Goal: Find specific page/section: Find specific page/section

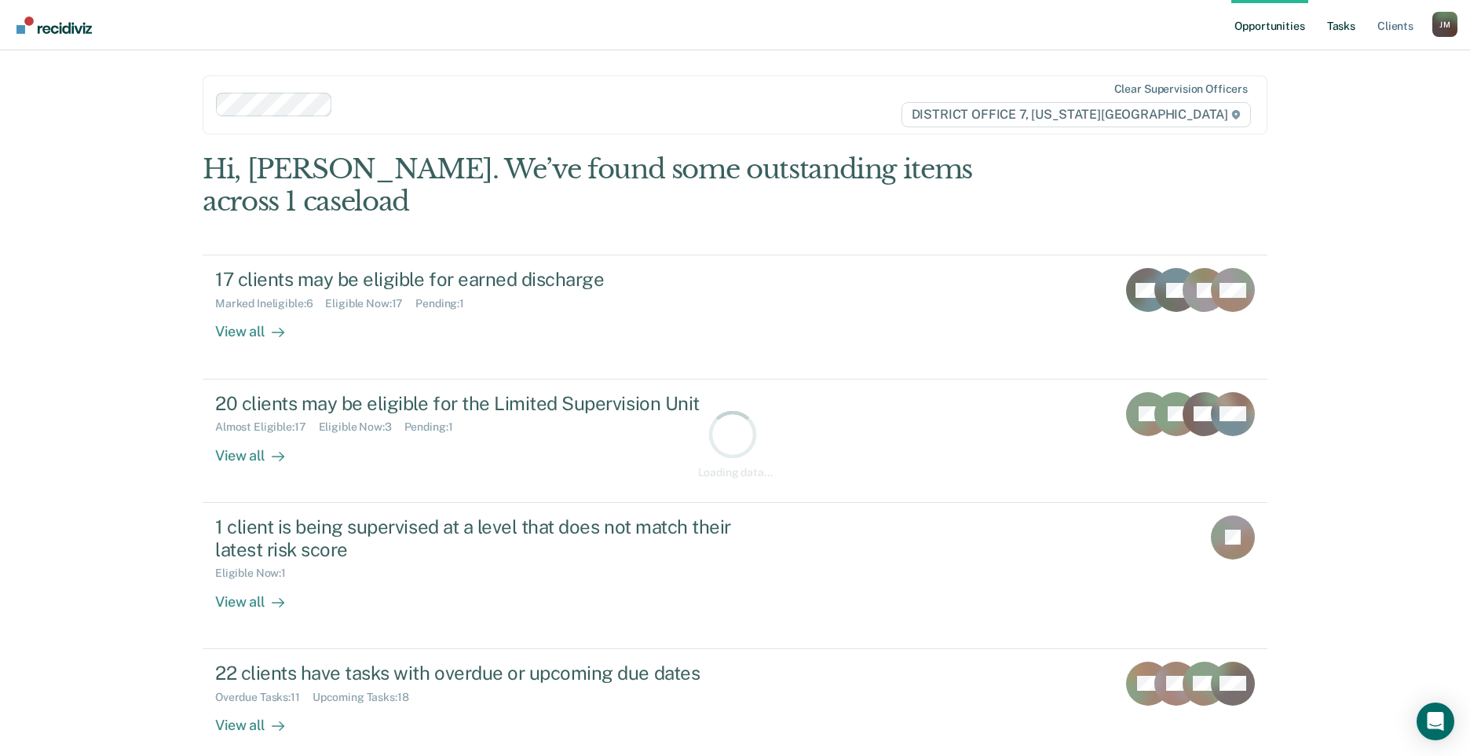
click at [1356, 25] on link "Tasks" at bounding box center [1341, 25] width 35 height 50
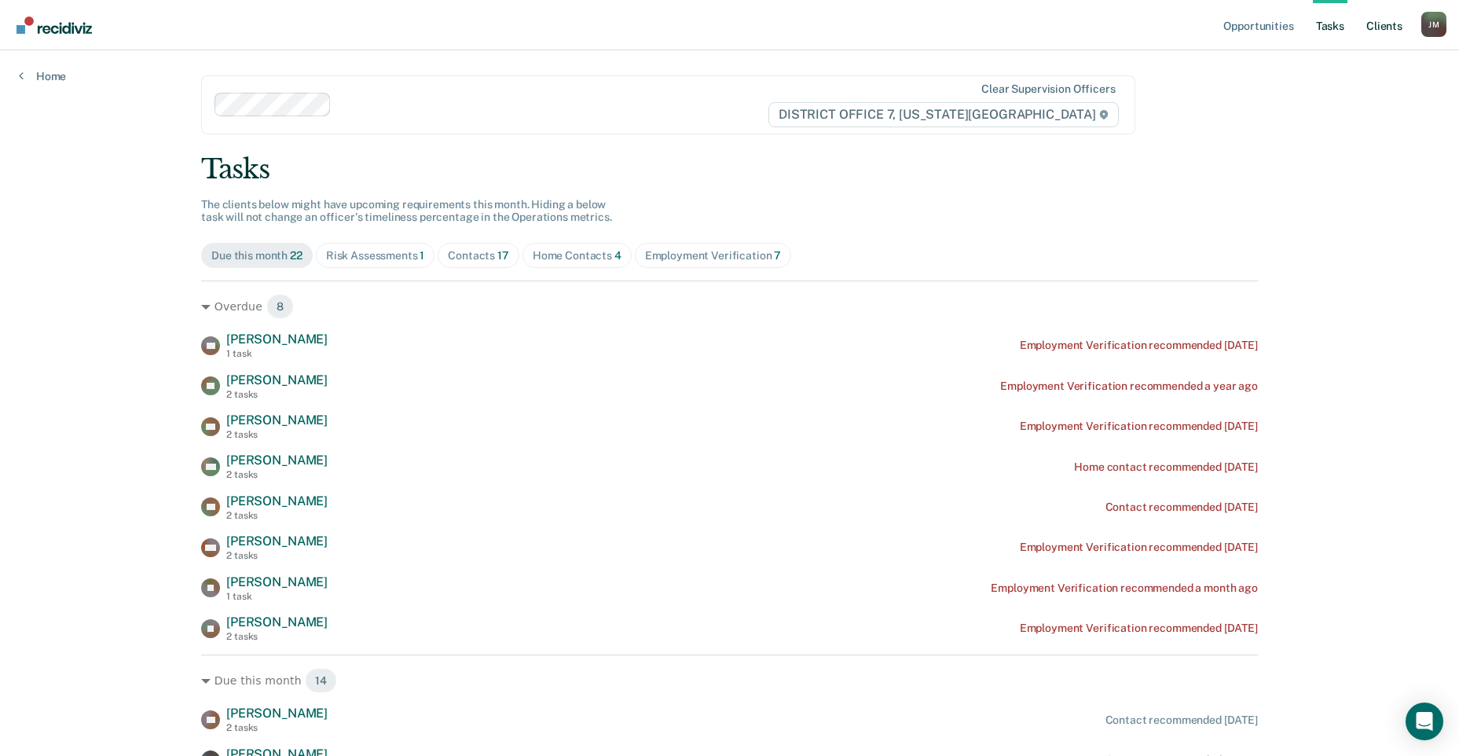
click at [1372, 20] on link "Client s" at bounding box center [1384, 25] width 42 height 50
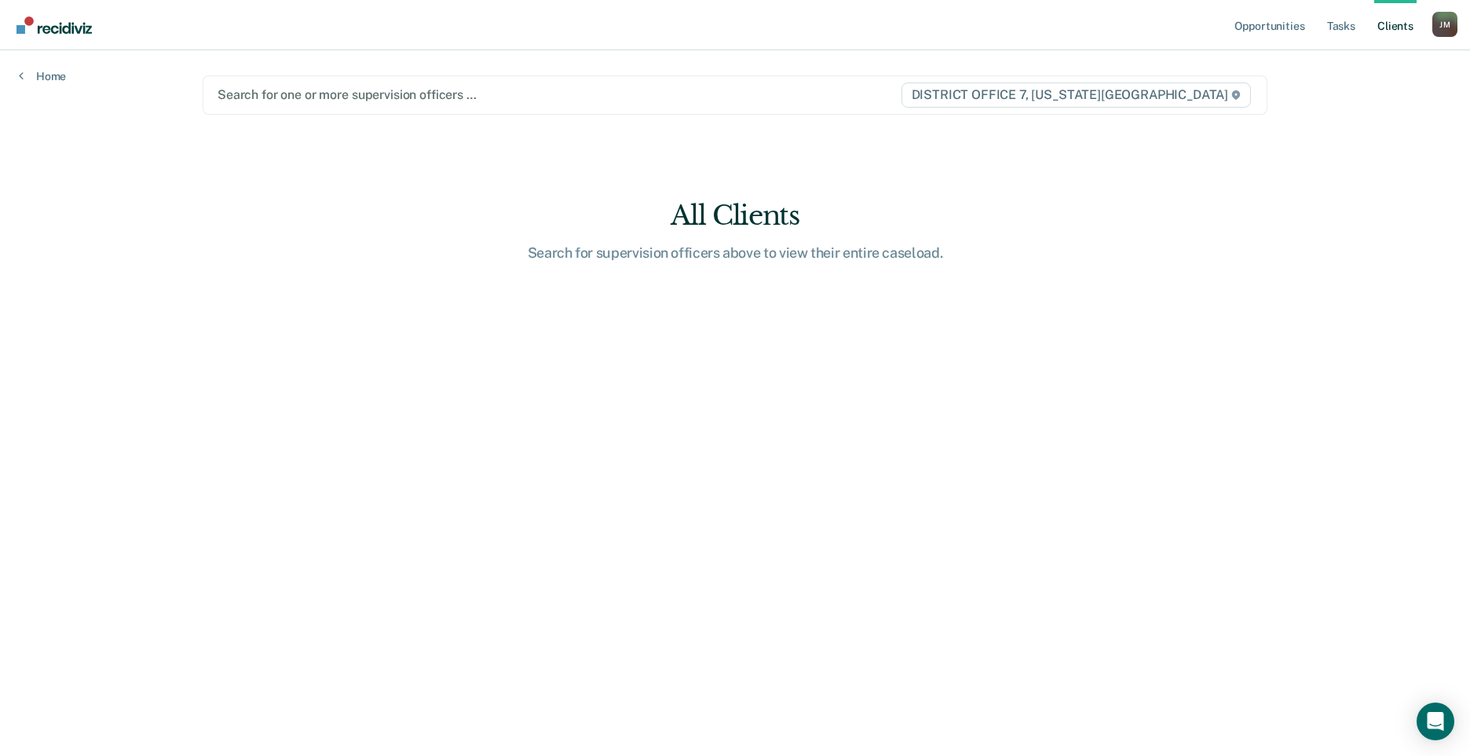
click at [306, 100] on div at bounding box center [559, 95] width 683 height 18
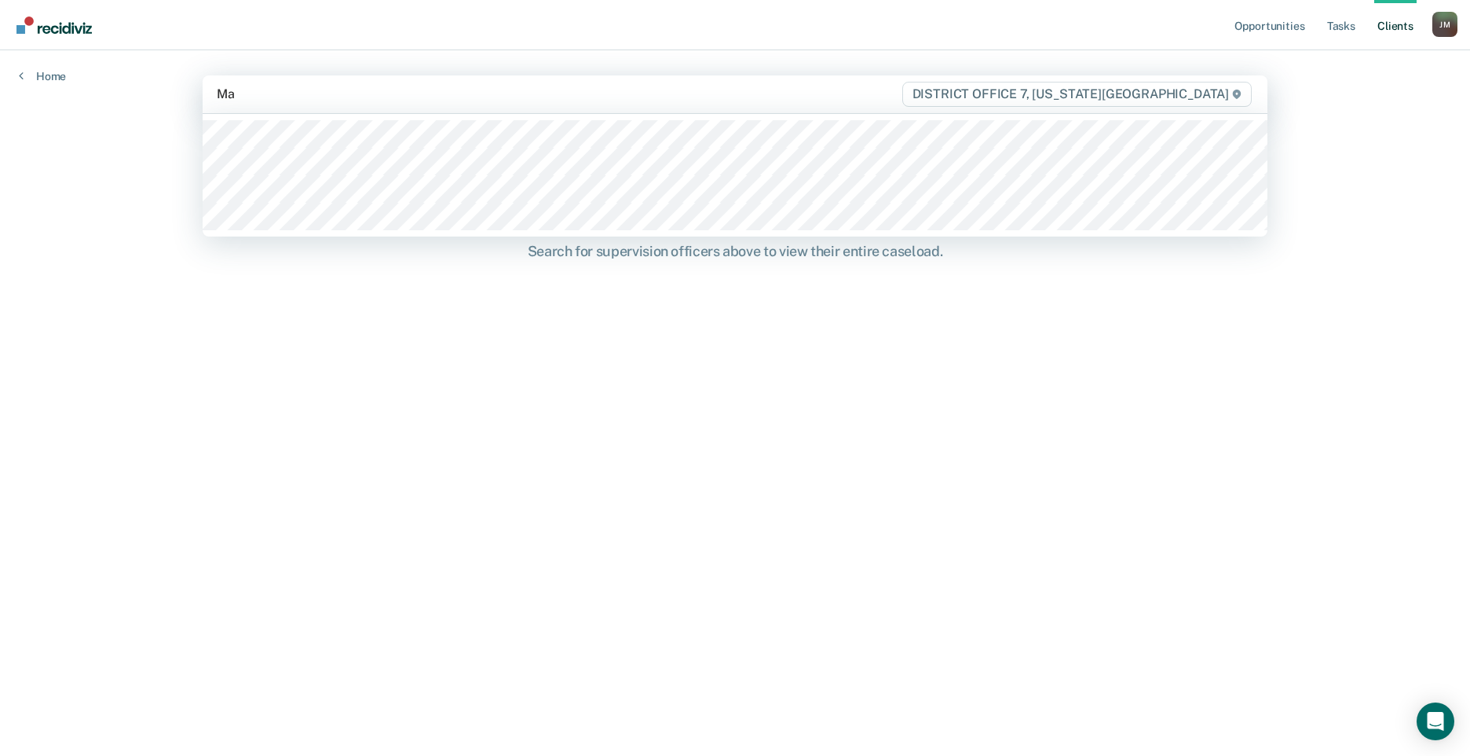
type input "Mar"
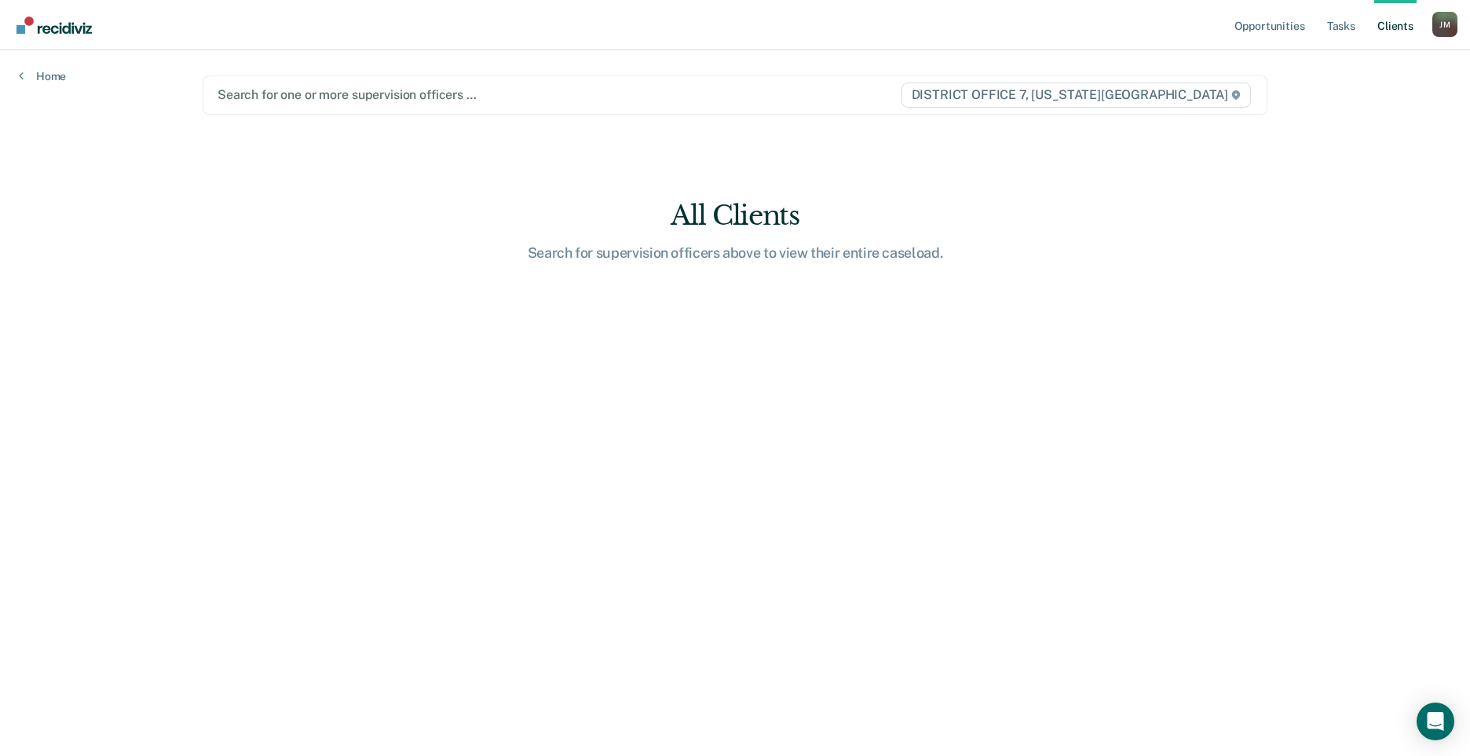
click at [317, 107] on div "Search for one or more supervision officers … DISTRICT OFFICE 7, IDAHO FALLS" at bounding box center [735, 94] width 1065 height 39
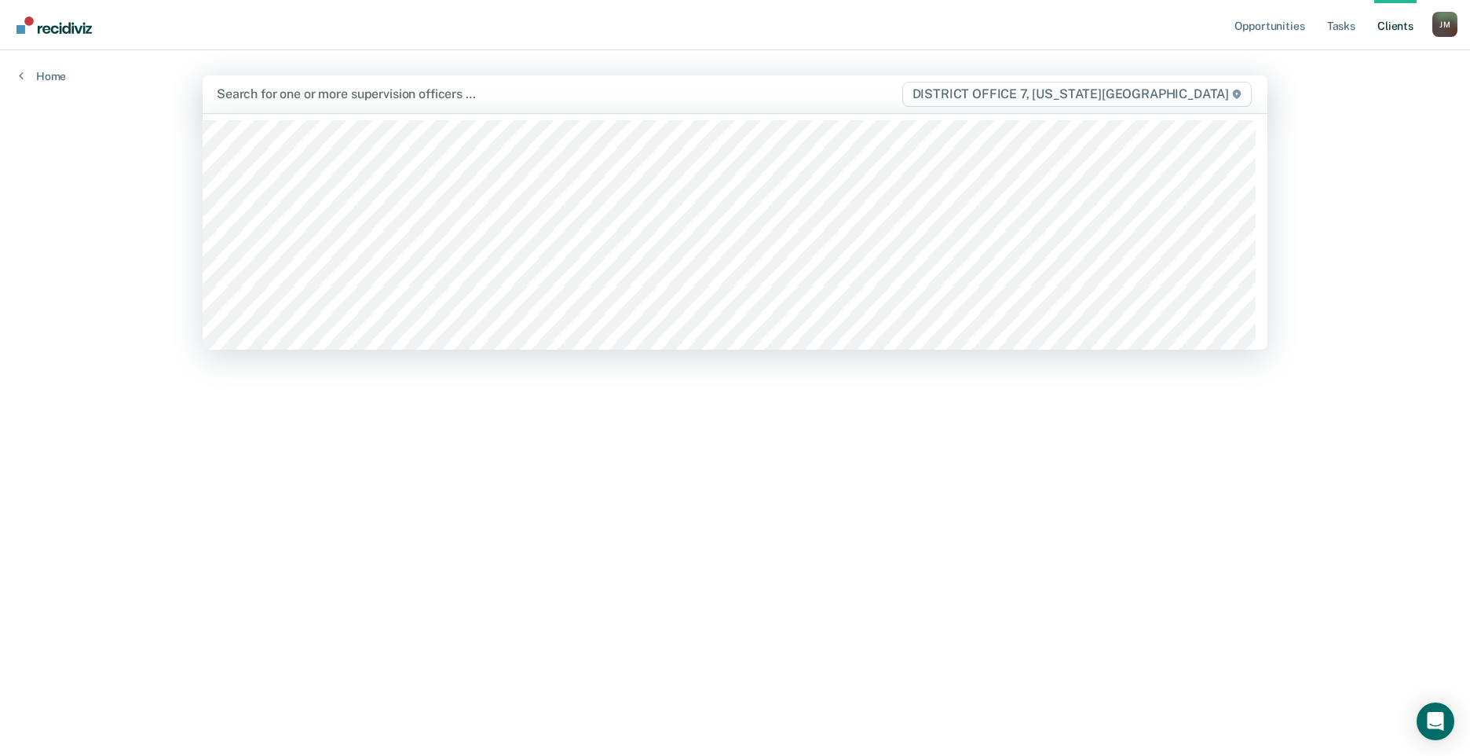
drag, startPoint x: 317, startPoint y: 107, endPoint x: 262, endPoint y: 104, distance: 54.3
click at [262, 104] on div "Search for one or more supervision officers …" at bounding box center [558, 93] width 687 height 21
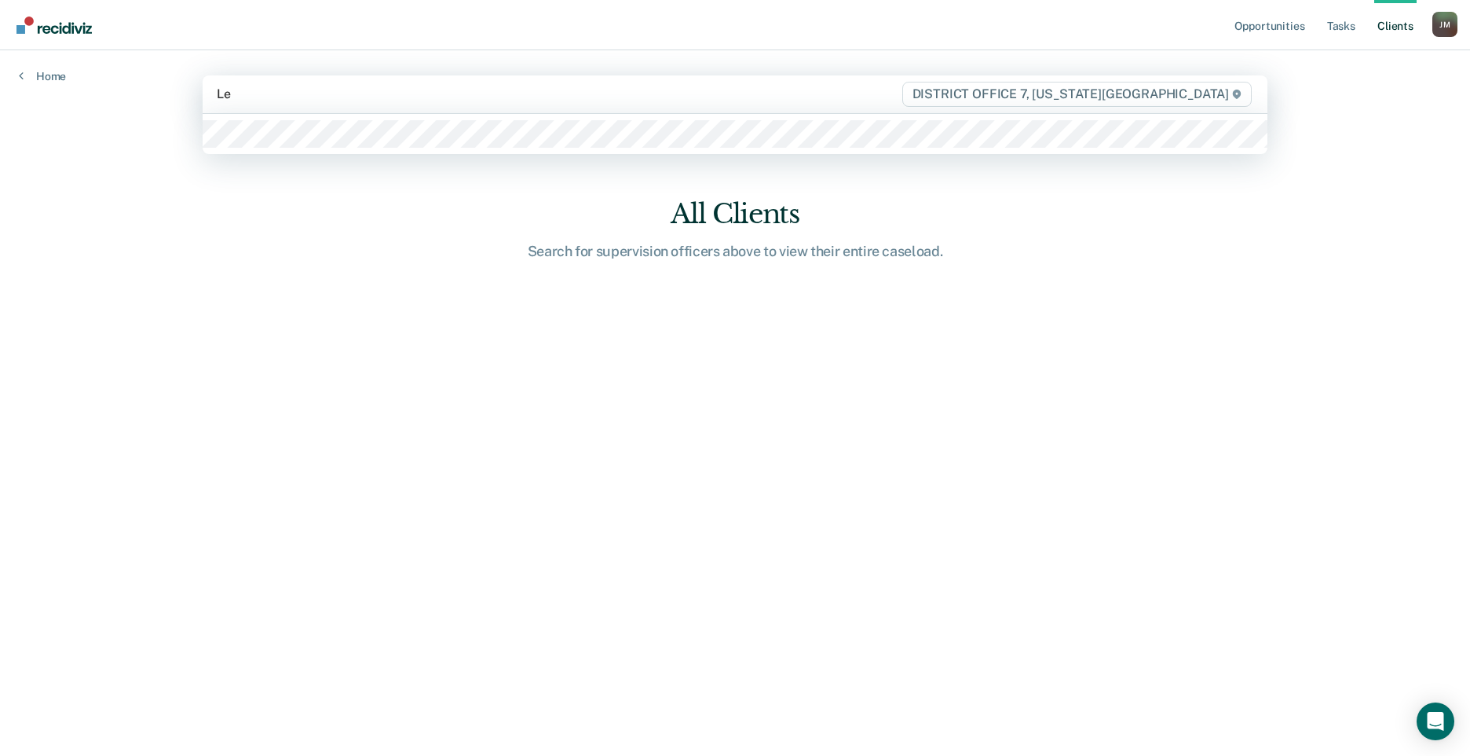
type input "Lem"
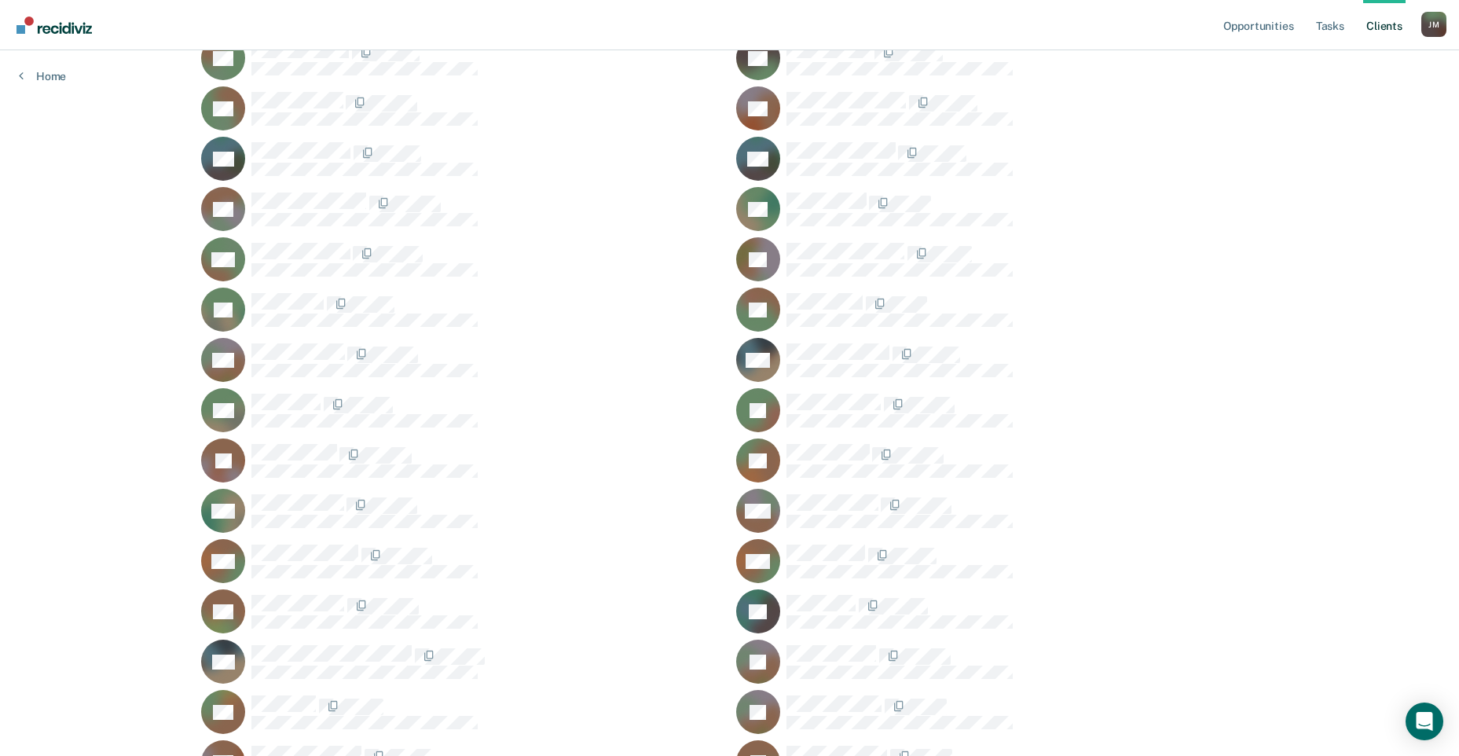
scroll to position [236, 0]
